Goal: Information Seeking & Learning: Learn about a topic

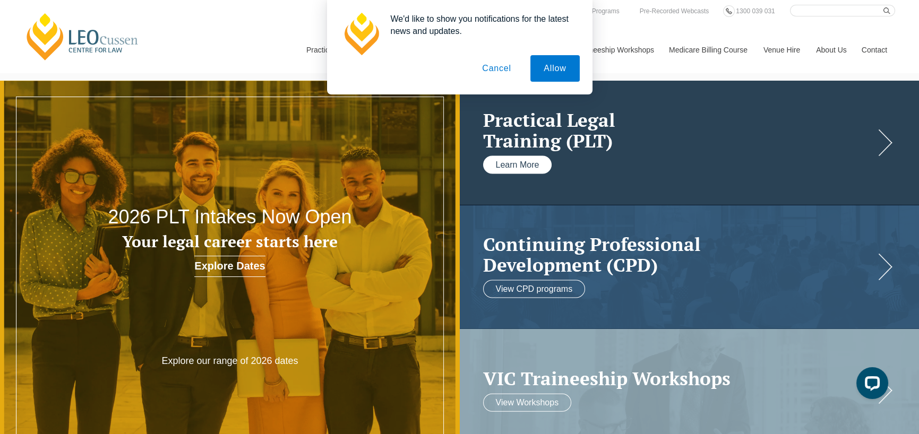
click at [530, 167] on link "Learn More" at bounding box center [517, 165] width 69 height 18
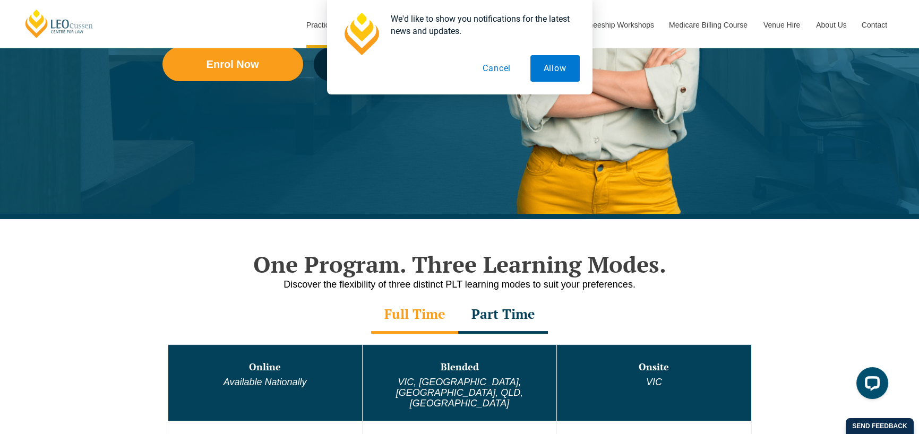
scroll to position [319, 0]
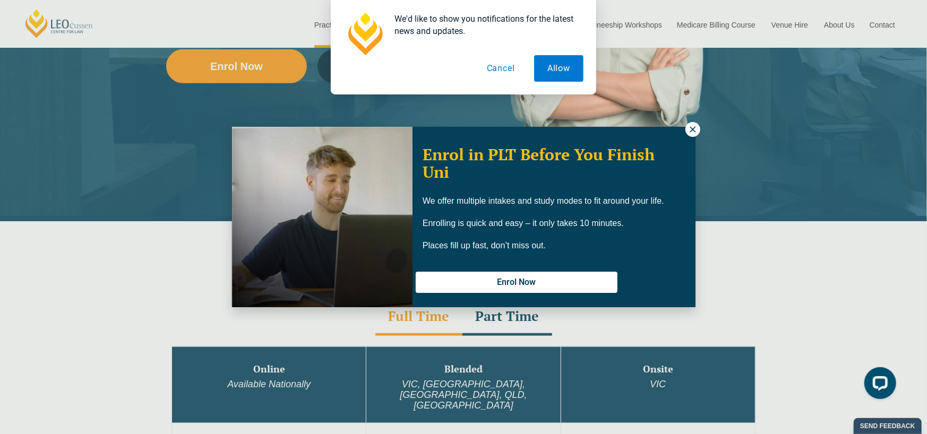
drag, startPoint x: 696, startPoint y: 127, endPoint x: 686, endPoint y: 122, distance: 10.7
click at [695, 126] on icon at bounding box center [693, 130] width 10 height 10
